Goal: Find specific page/section: Find specific page/section

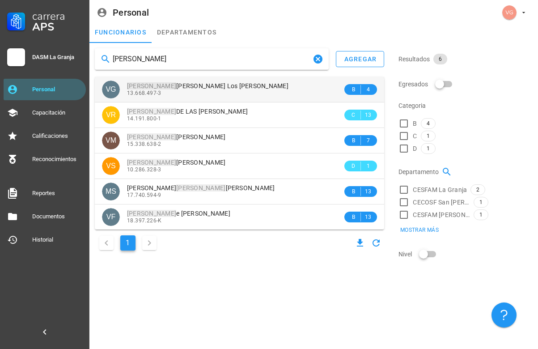
type input "[PERSON_NAME]"
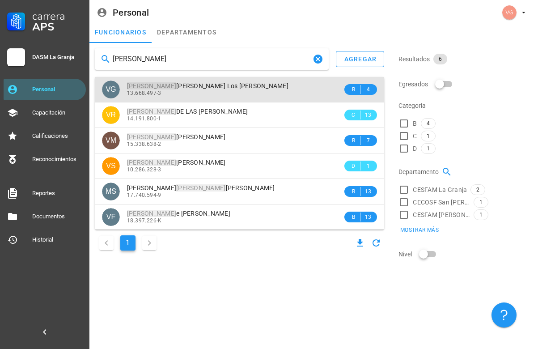
click at [221, 94] on div "13.668.497-3" at bounding box center [235, 93] width 216 height 6
